Goal: Task Accomplishment & Management: Manage account settings

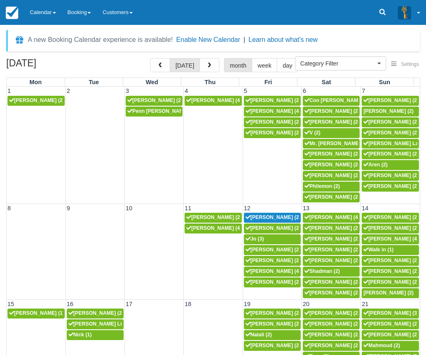
select select
click at [44, 11] on link "Calendar" at bounding box center [43, 12] width 38 height 25
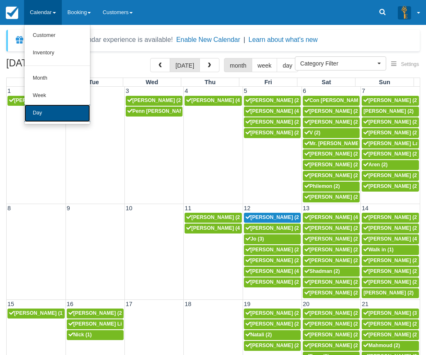
click at [53, 111] on link "Day" at bounding box center [57, 113] width 66 height 17
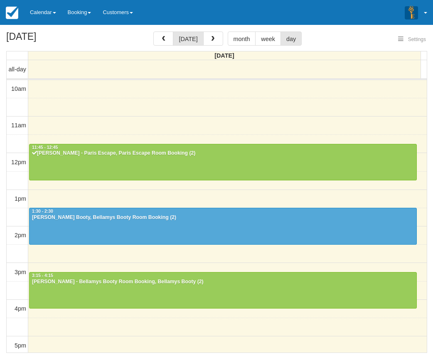
select select
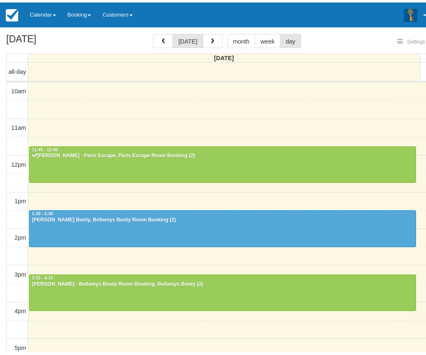
scroll to position [110, 0]
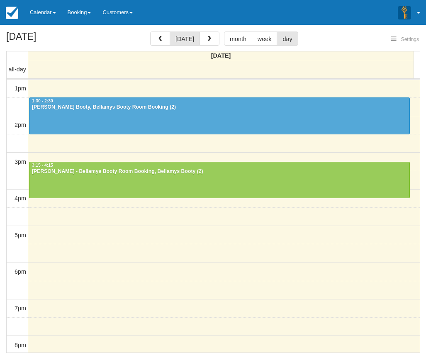
select select
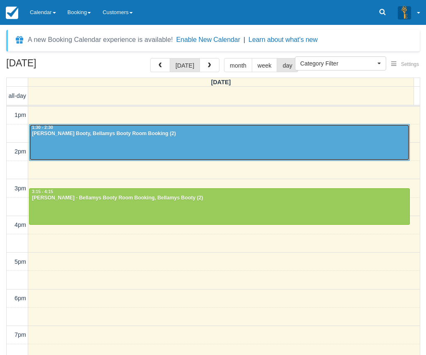
click at [100, 134] on div "Lauren - Bellamys Booty, Bellamys Booty Room Booking (2)" at bounding box center [220, 134] width 376 height 7
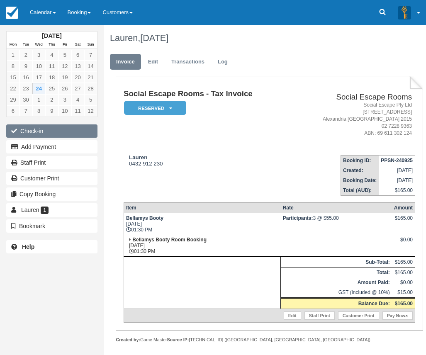
click at [40, 132] on button "Check-in" at bounding box center [51, 131] width 91 height 13
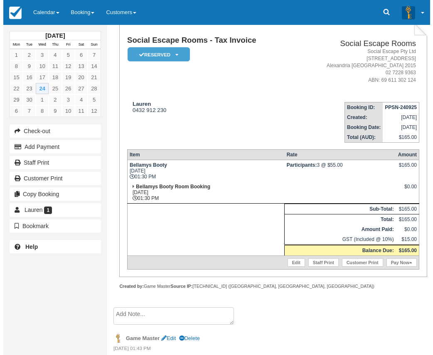
scroll to position [110, 0]
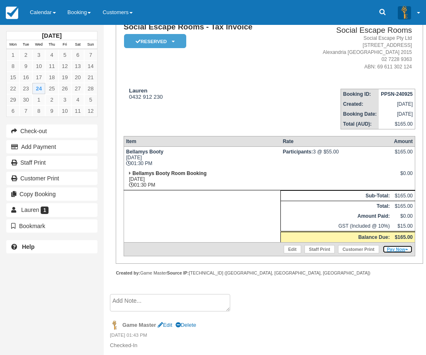
click at [393, 249] on link "Pay Now" at bounding box center [398, 249] width 30 height 8
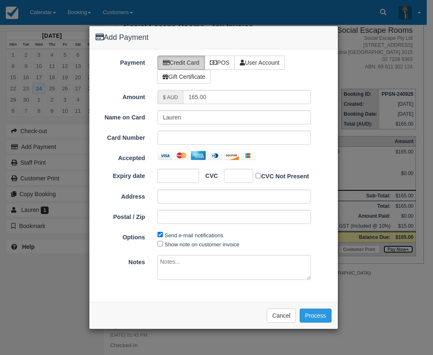
type input "[DATE]"
click at [225, 64] on label "POS" at bounding box center [219, 63] width 31 height 14
radio input "true"
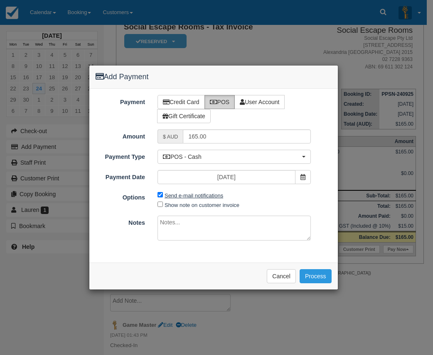
click at [179, 193] on label "Send e-mail notifications" at bounding box center [193, 196] width 59 height 6
click at [163, 193] on input "Send e-mail notifications" at bounding box center [159, 194] width 5 height 5
checkbox input "false"
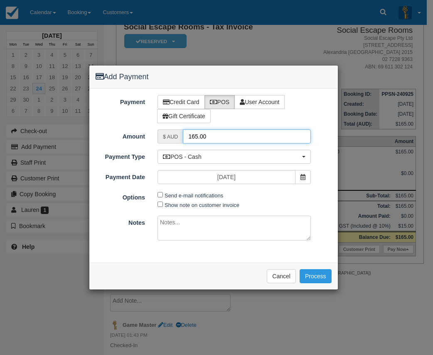
drag, startPoint x: 184, startPoint y: 131, endPoint x: 167, endPoint y: 130, distance: 16.6
click at [169, 130] on div "$ AUD 165.00" at bounding box center [233, 137] width 153 height 14
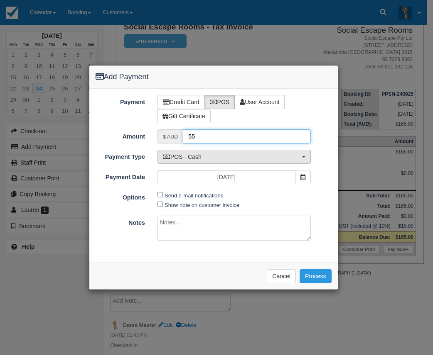
type input "55"
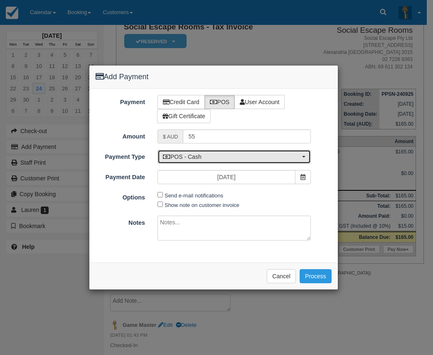
click at [213, 153] on span "POS - Cash" at bounding box center [231, 157] width 137 height 8
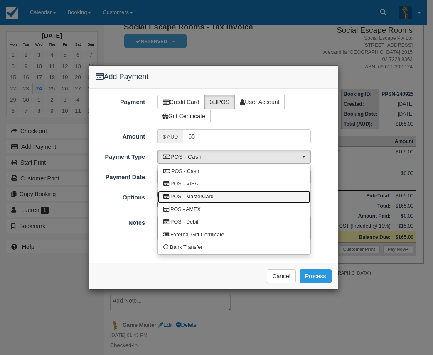
click at [213, 197] on span "POS - MasterCard" at bounding box center [191, 196] width 43 height 7
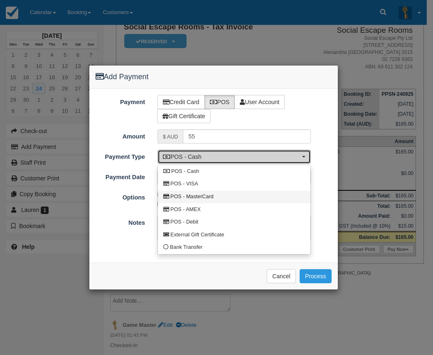
select select "MC"
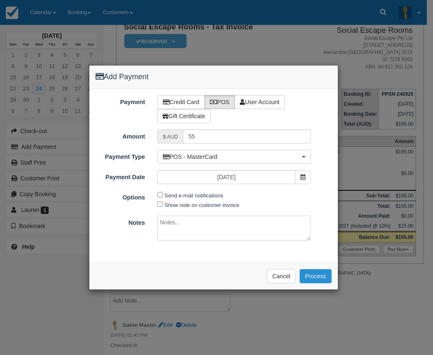
click at [320, 274] on button "Process" at bounding box center [315, 276] width 32 height 14
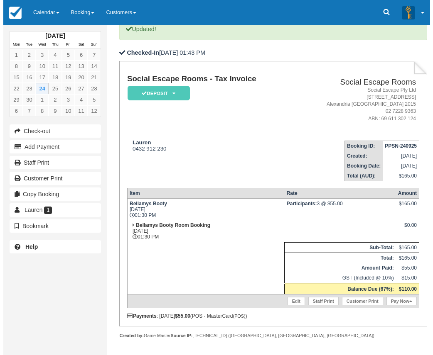
scroll to position [120, 0]
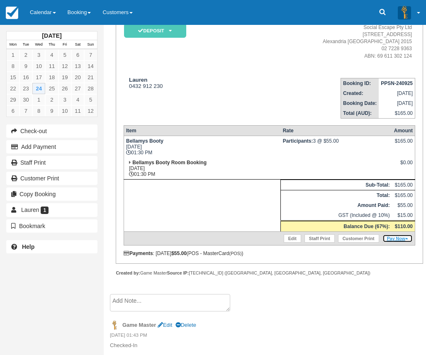
click at [398, 239] on link "Pay Now" at bounding box center [398, 239] width 30 height 8
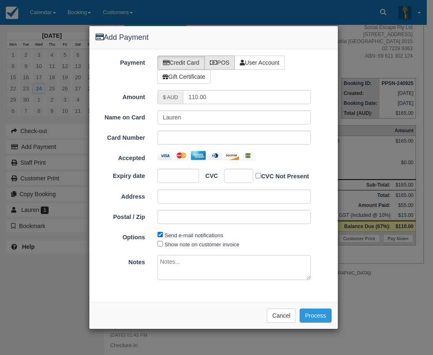
click at [224, 65] on label "POS" at bounding box center [219, 63] width 31 height 14
radio input "true"
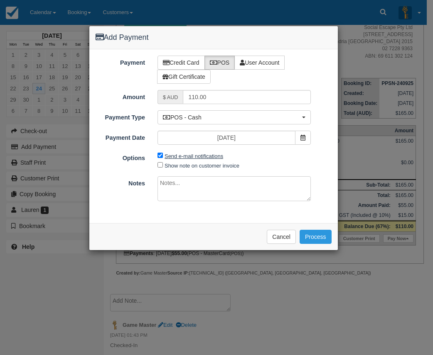
click at [196, 156] on label "Send e-mail notifications" at bounding box center [193, 156] width 59 height 6
click at [163, 156] on input "Send e-mail notifications" at bounding box center [159, 155] width 5 height 5
checkbox input "false"
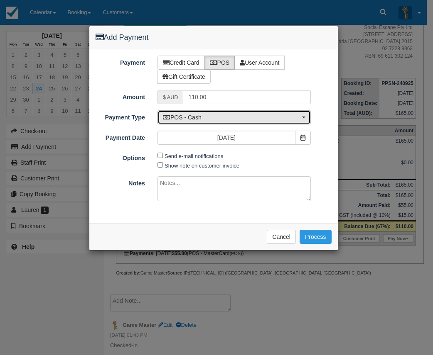
click at [198, 121] on span "POS - Cash" at bounding box center [231, 117] width 137 height 8
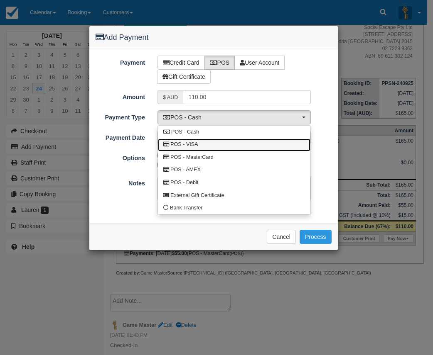
click at [203, 146] on link "POS - VISA" at bounding box center [234, 145] width 152 height 13
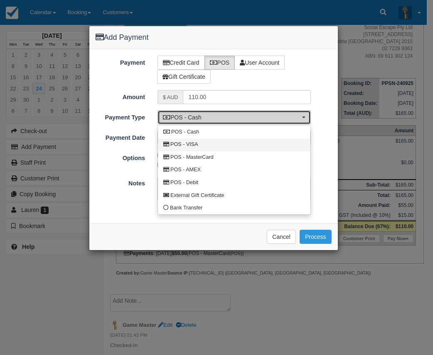
select select "VISA"
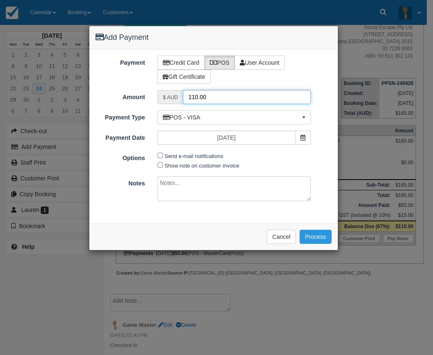
drag, startPoint x: 208, startPoint y: 98, endPoint x: 184, endPoint y: 98, distance: 23.7
click at [184, 98] on input "110.00" at bounding box center [246, 97] width 127 height 14
type input "55"
click at [325, 234] on button "Process" at bounding box center [315, 237] width 32 height 14
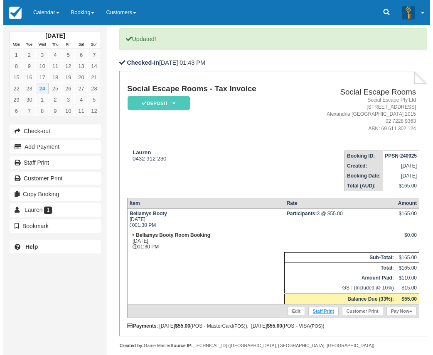
scroll to position [120, 0]
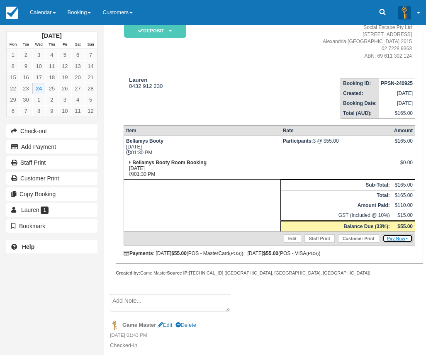
click at [393, 238] on link "Pay Now" at bounding box center [398, 239] width 30 height 8
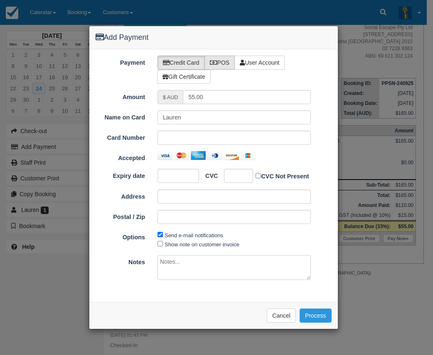
click at [222, 65] on label "POS" at bounding box center [219, 63] width 31 height 14
radio input "true"
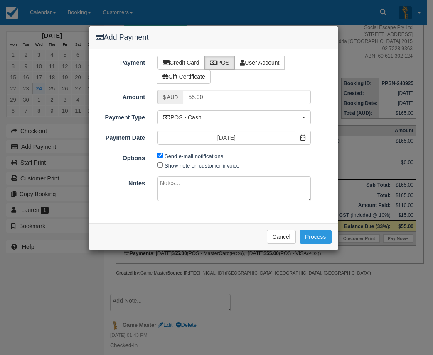
drag, startPoint x: 196, startPoint y: 156, endPoint x: 193, endPoint y: 128, distance: 28.0
click at [196, 156] on label "Send e-mail notifications" at bounding box center [193, 156] width 59 height 6
click at [163, 156] on input "Send e-mail notifications" at bounding box center [159, 155] width 5 height 5
checkbox input "false"
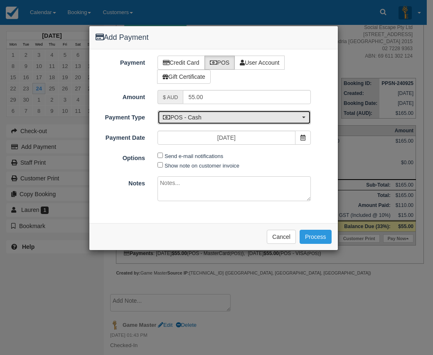
click at [195, 120] on span "POS - Cash" at bounding box center [231, 117] width 137 height 8
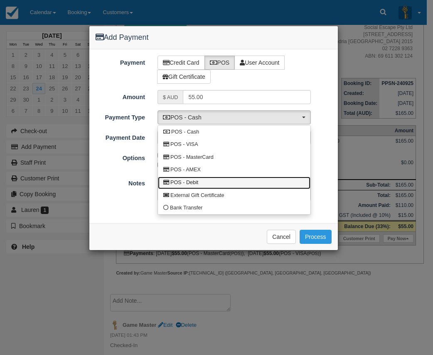
click at [203, 181] on link "POS - Debit" at bounding box center [234, 183] width 152 height 13
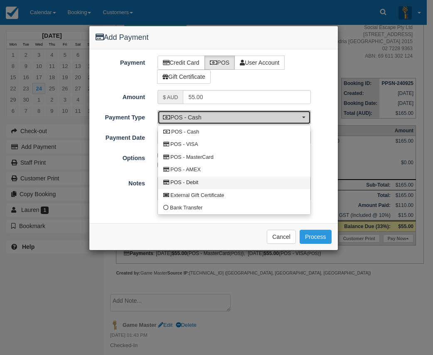
select select "DEBIT"
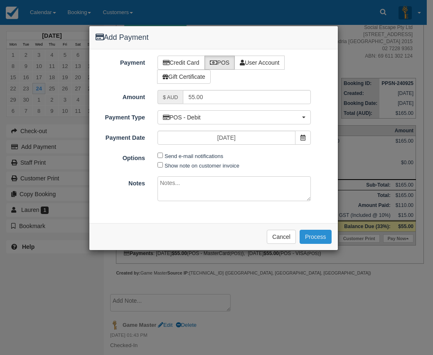
click at [314, 239] on button "Process" at bounding box center [315, 237] width 32 height 14
